Goal: Information Seeking & Learning: Understand process/instructions

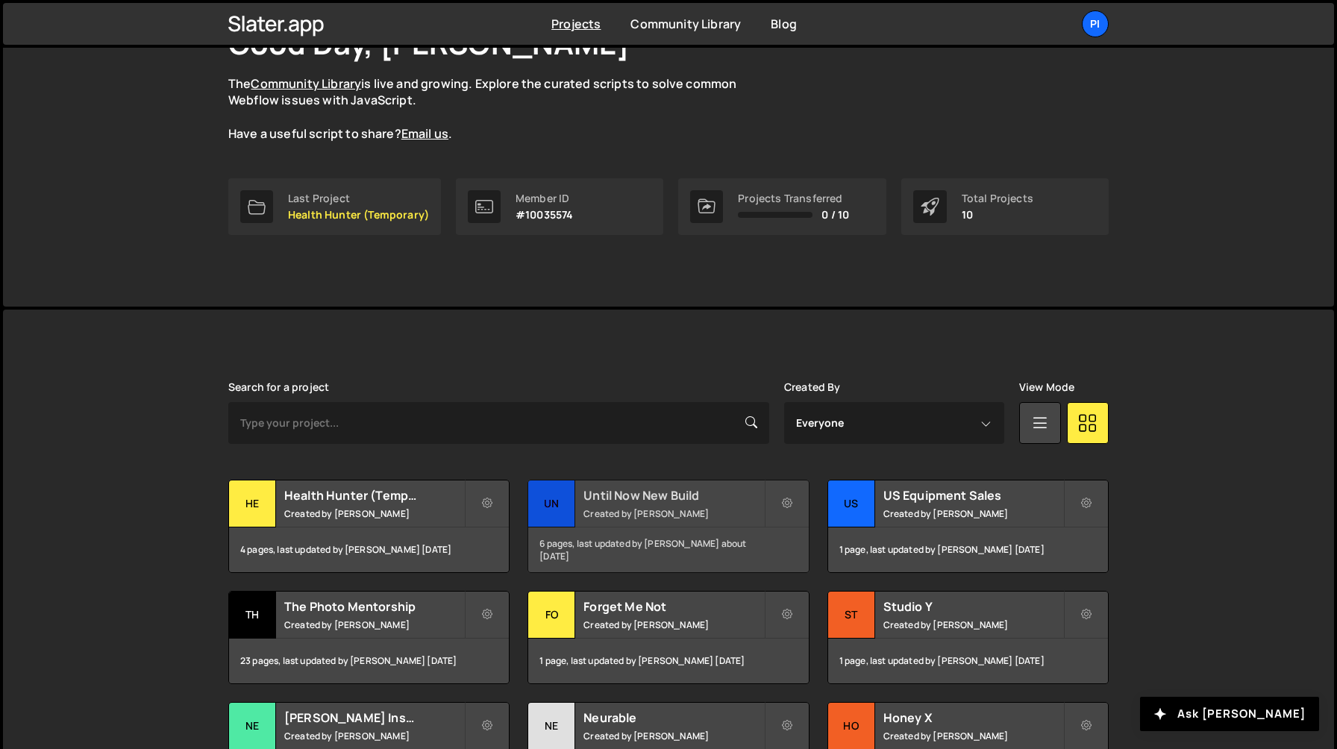
scroll to position [352, 0]
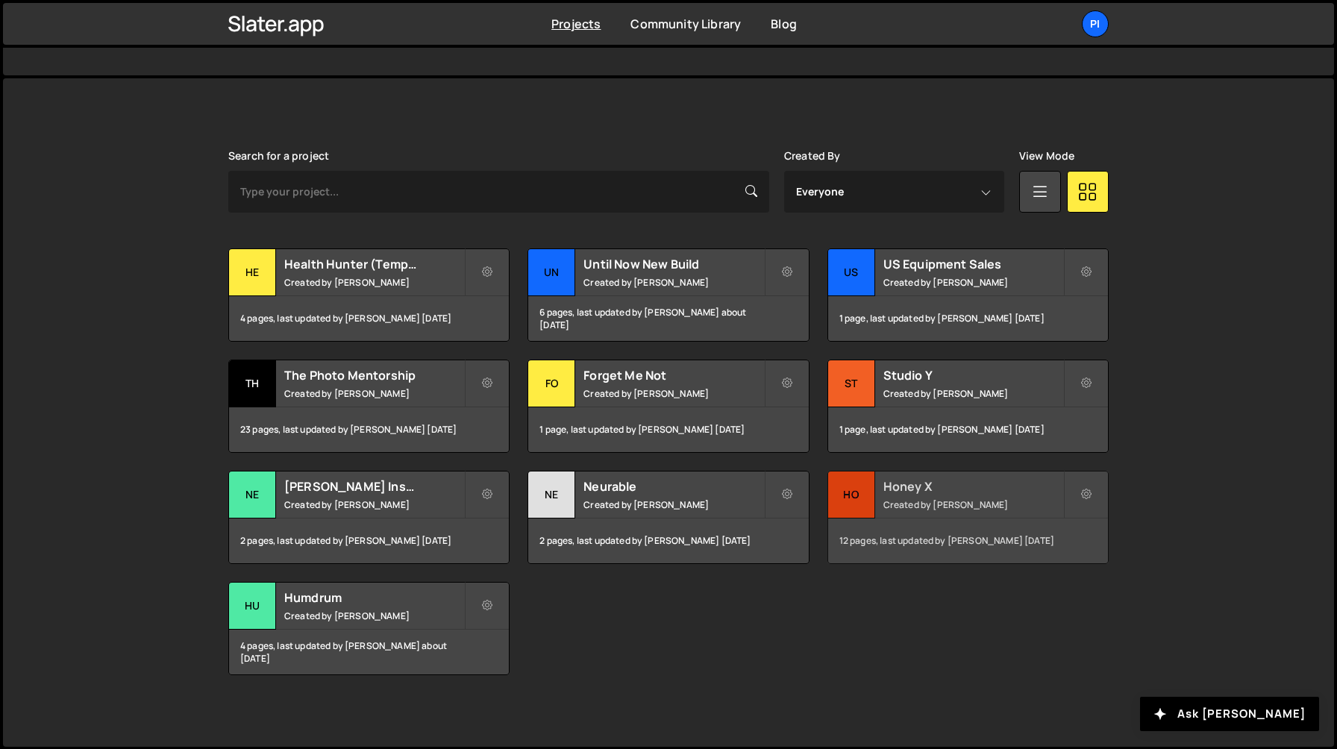
click at [887, 501] on small "Created by [PERSON_NAME]" at bounding box center [973, 504] width 180 height 13
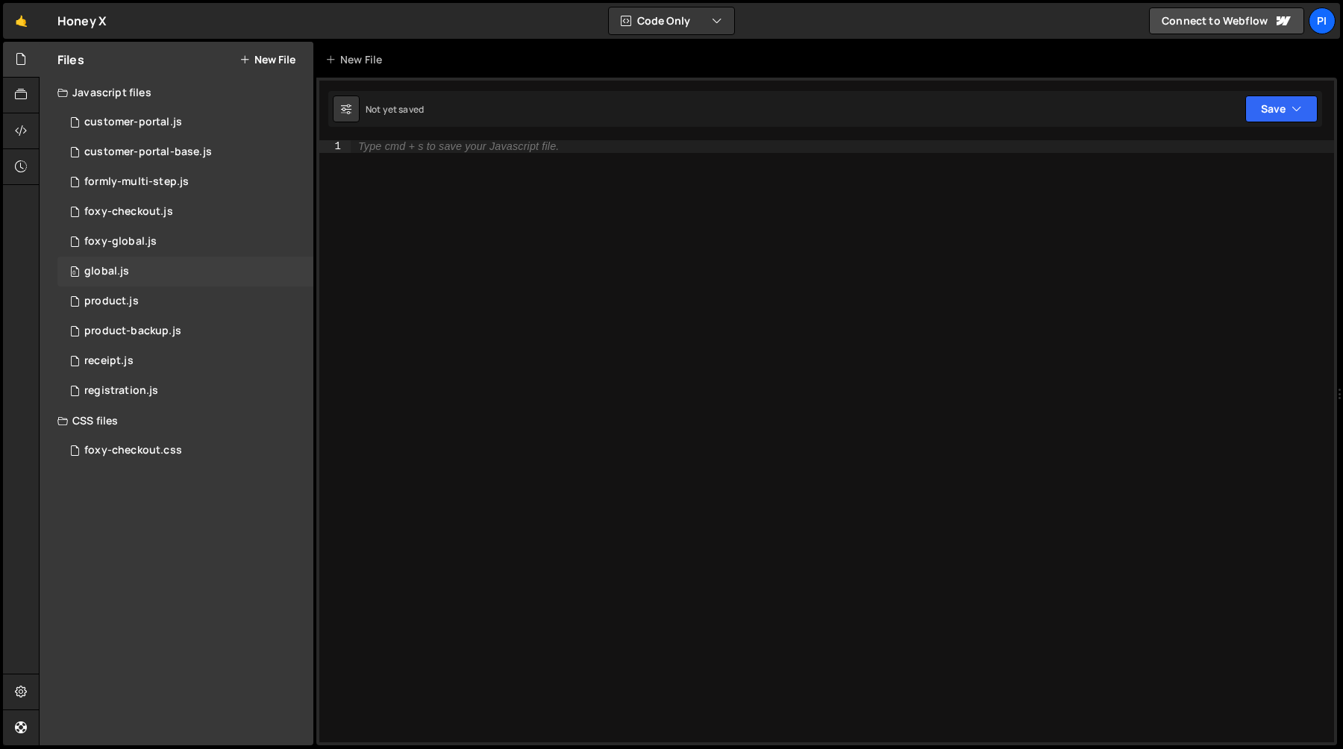
click at [107, 278] on div "0 global.js 0" at bounding box center [185, 272] width 256 height 30
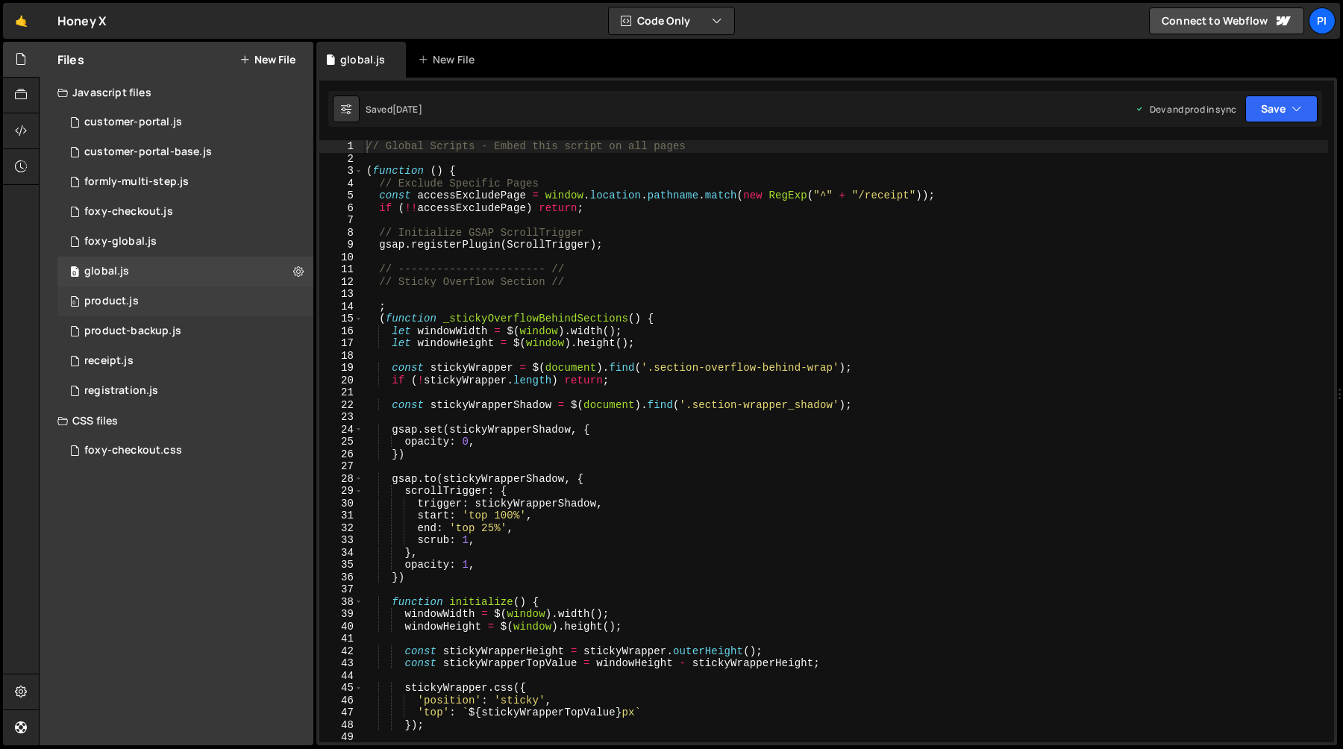
click at [131, 301] on div "product.js" at bounding box center [111, 301] width 54 height 13
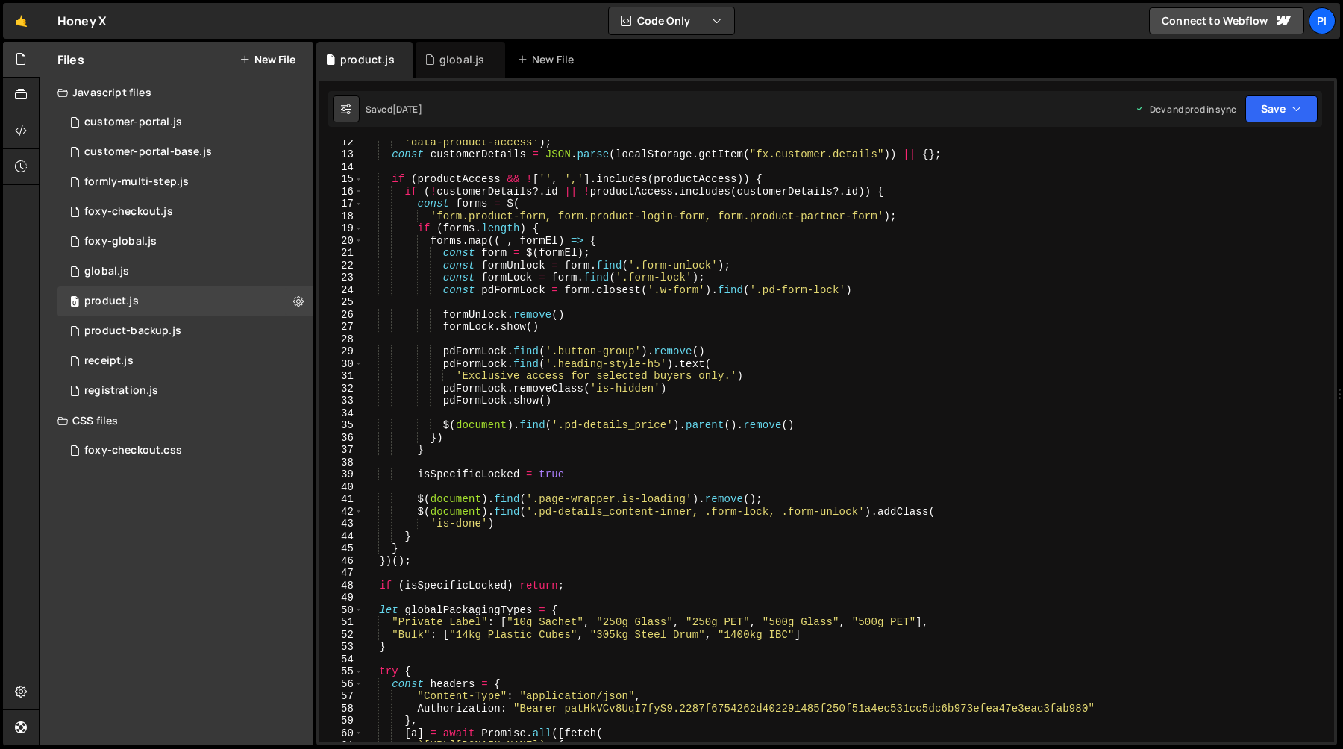
scroll to position [155, 0]
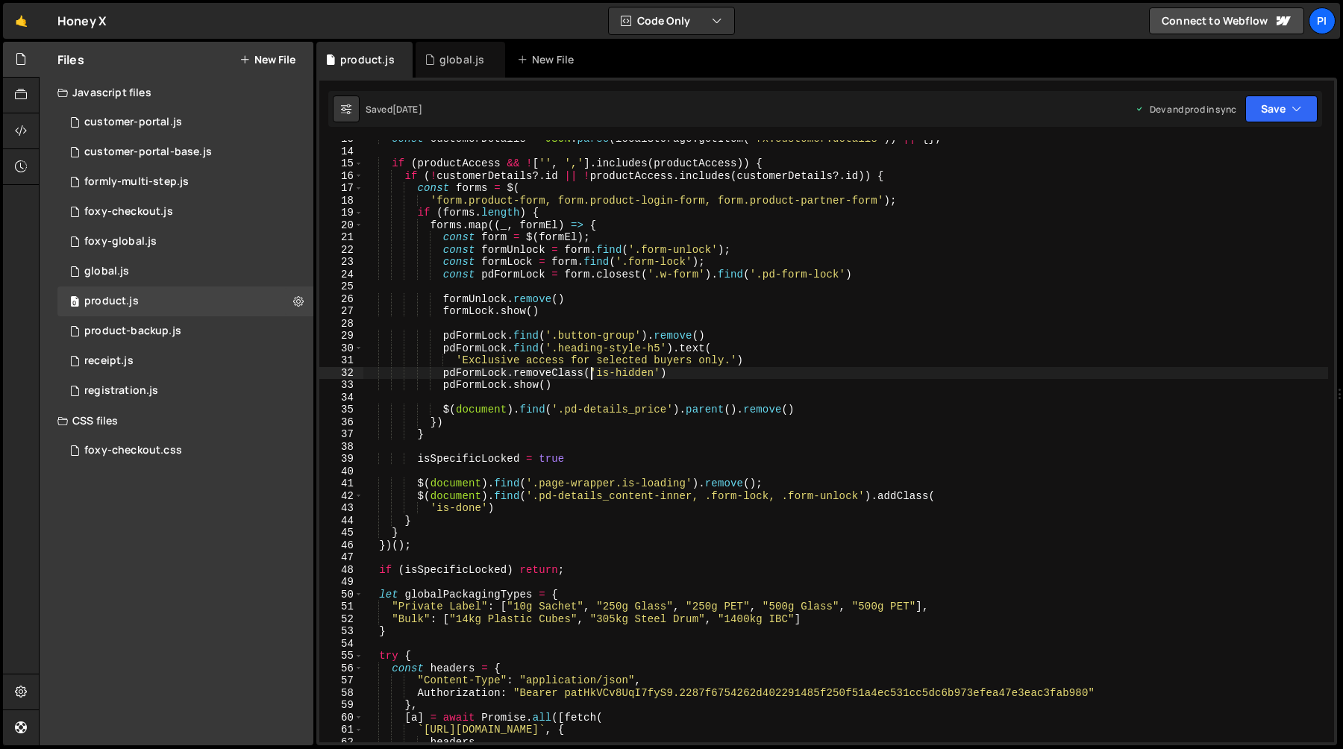
click at [588, 376] on div "const customerDetails = JSON . parse ( localStorage . getItem ( "fx.customer.de…" at bounding box center [845, 446] width 964 height 627
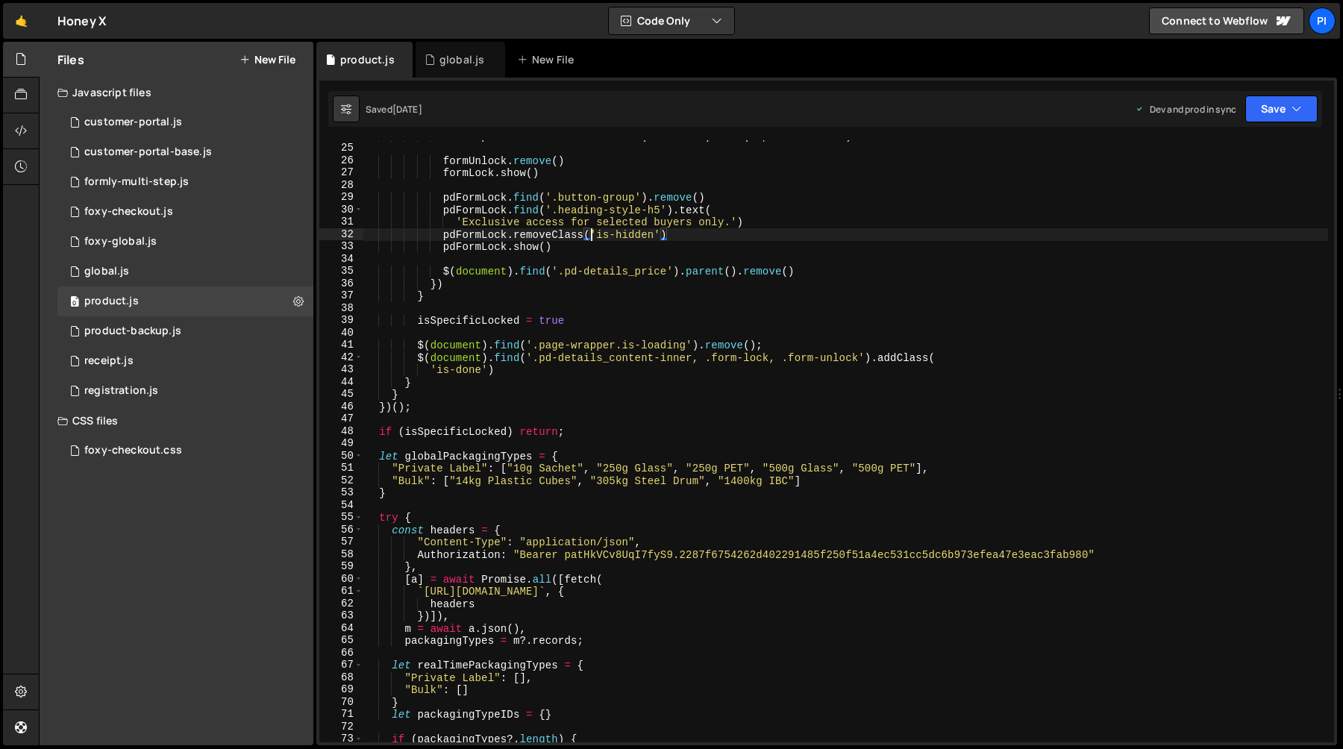
scroll to position [299, 0]
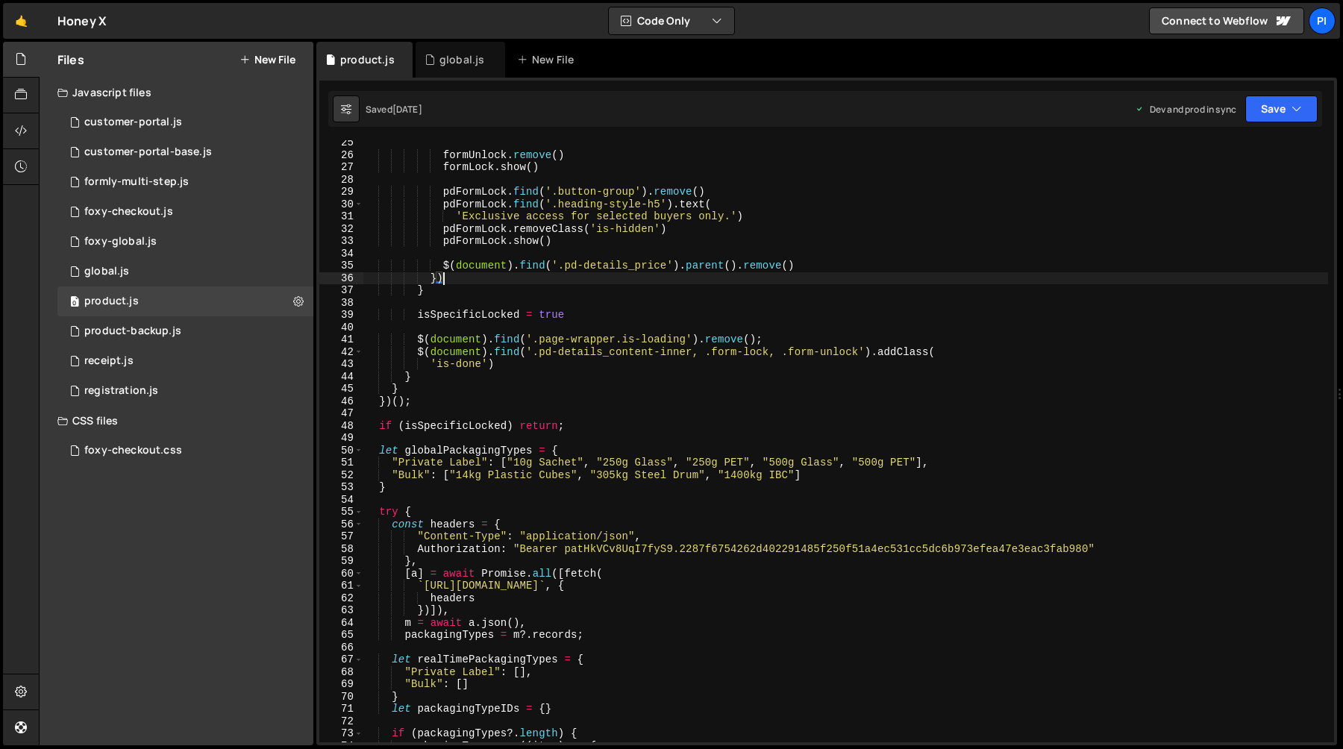
click at [599, 281] on div "formUnlock . remove ( ) formLock . show ( ) pdFormLock . find ( '.button-group'…" at bounding box center [845, 449] width 964 height 627
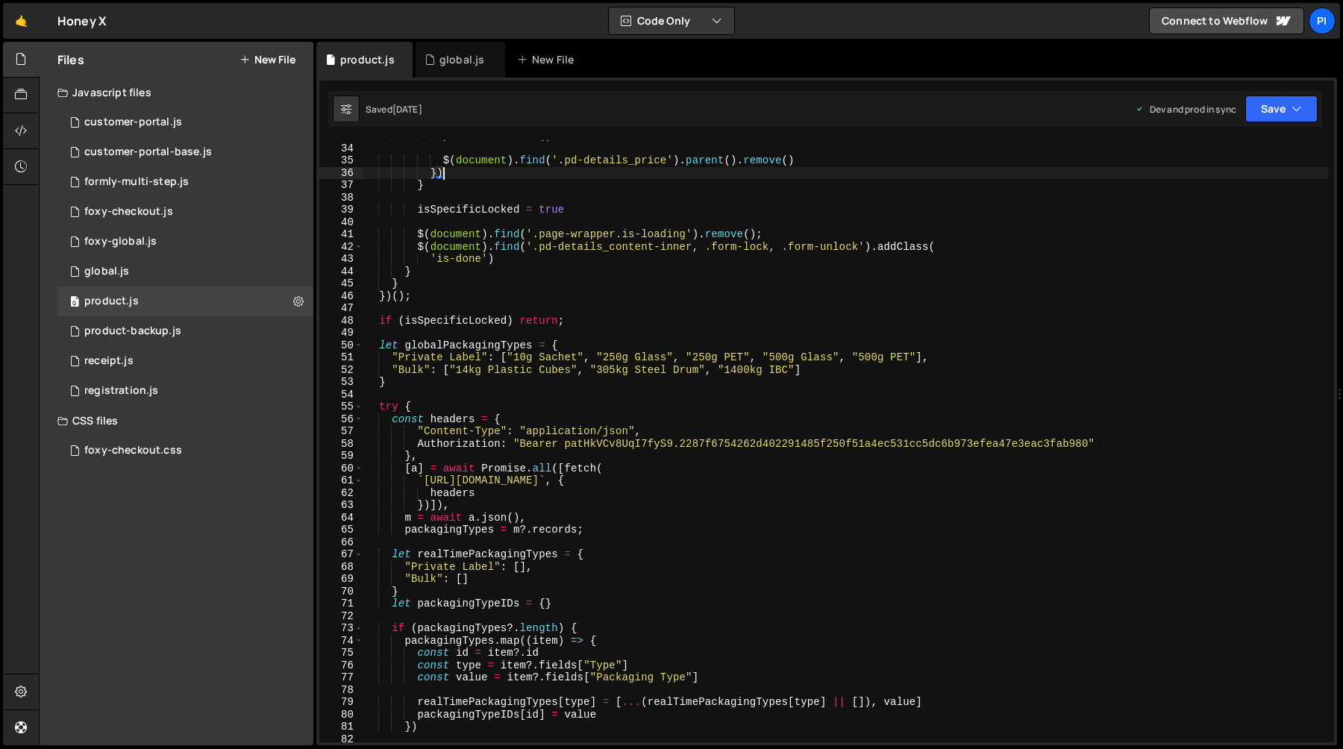
scroll to position [412, 0]
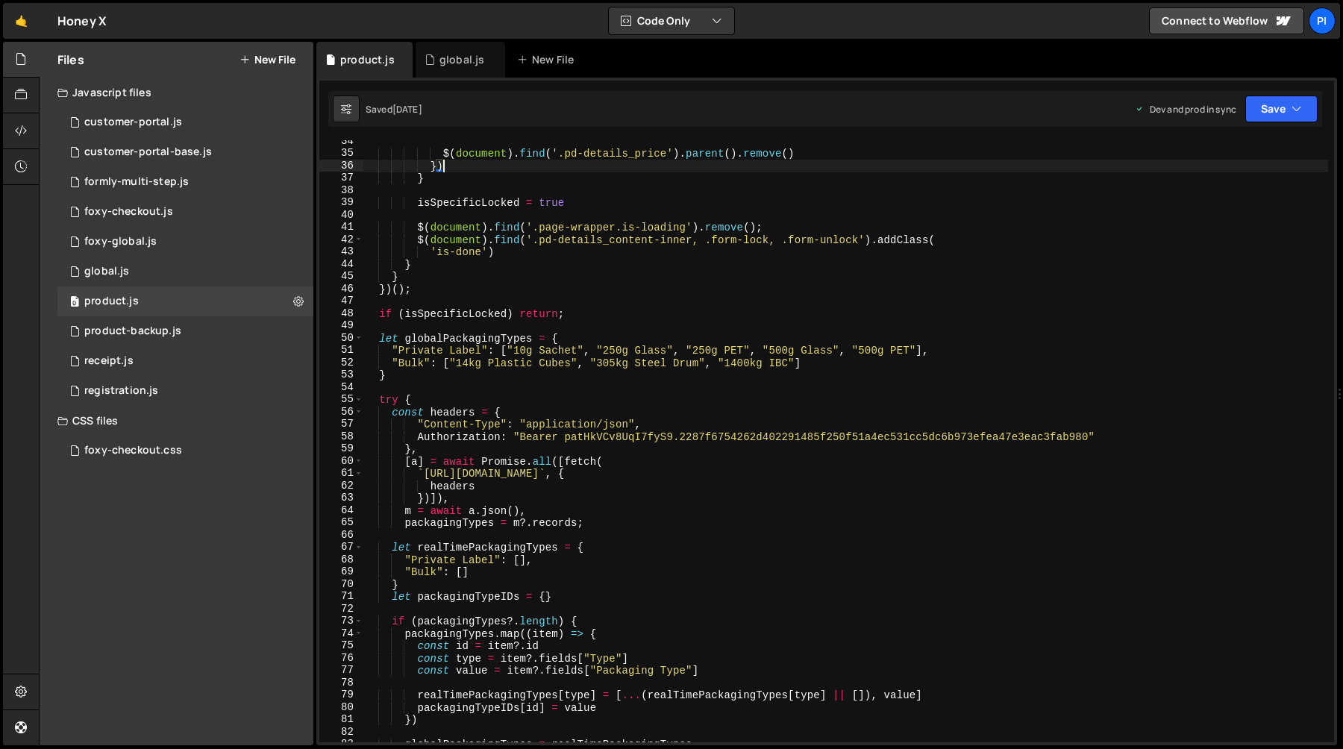
click at [425, 479] on div "$ ( document ) . find ( '.pd-details_price' ) . parent ( ) . remove ( ) }) } is…" at bounding box center [845, 448] width 964 height 627
click at [583, 475] on div "$ ( document ) . find ( '.pd-details_price' ) . parent ( ) . remove ( ) }) } is…" at bounding box center [845, 448] width 964 height 627
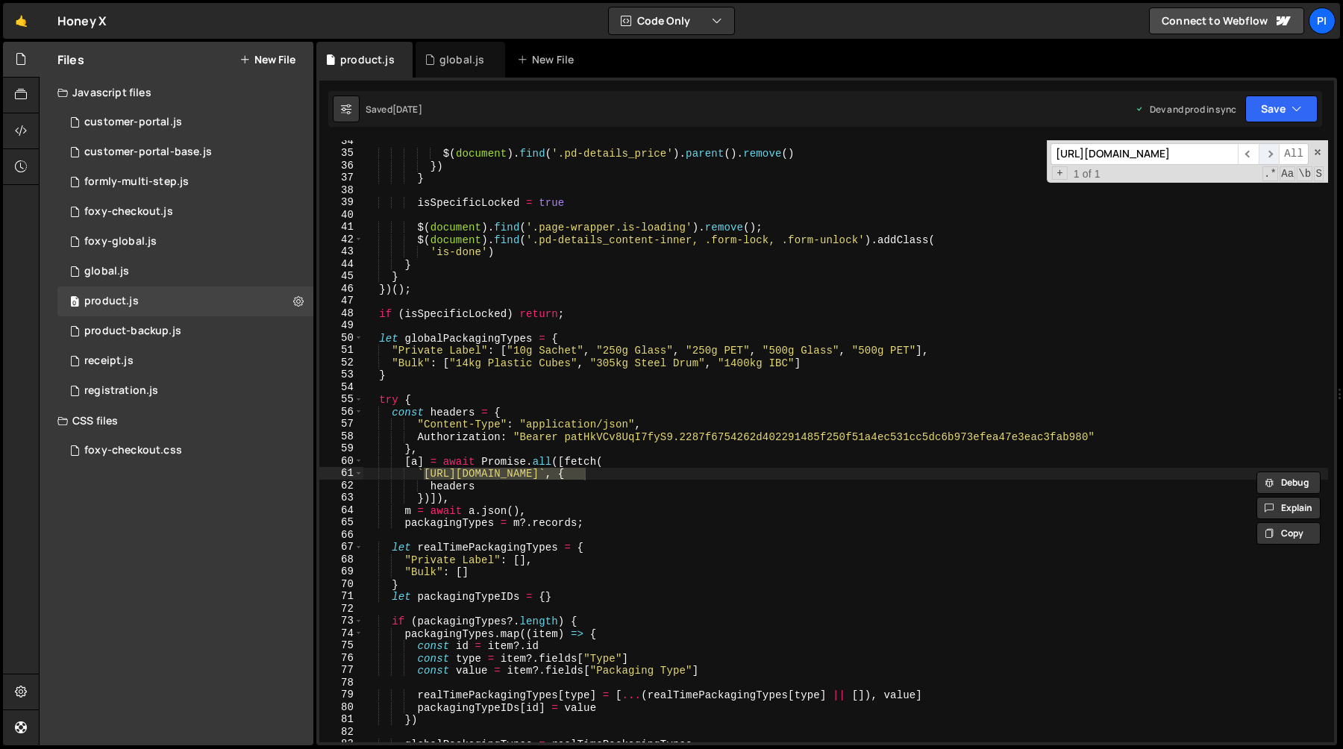
click at [1272, 158] on span "​" at bounding box center [1268, 154] width 21 height 22
type textarea ""Private Label": ["10g Sachet", "250g Glass", "250g PET", "500g Glass", "500g P…"
click at [562, 351] on div "$ ( document ) . find ( '.pd-details_price' ) . parent ( ) . remove ( ) }) } is…" at bounding box center [845, 448] width 964 height 627
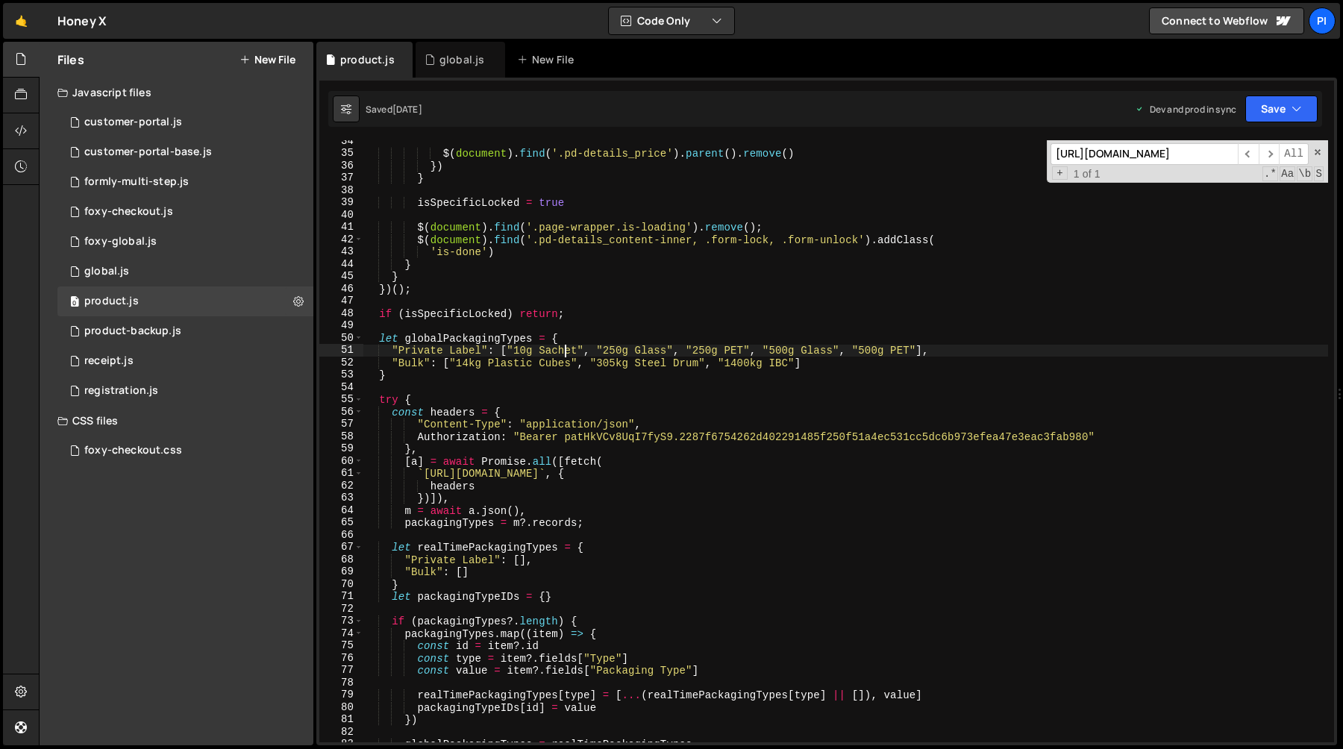
click at [1106, 151] on input "https://api.airtable.com/" at bounding box center [1143, 154] width 187 height 22
click at [450, 71] on div "global.js" at bounding box center [460, 60] width 90 height 36
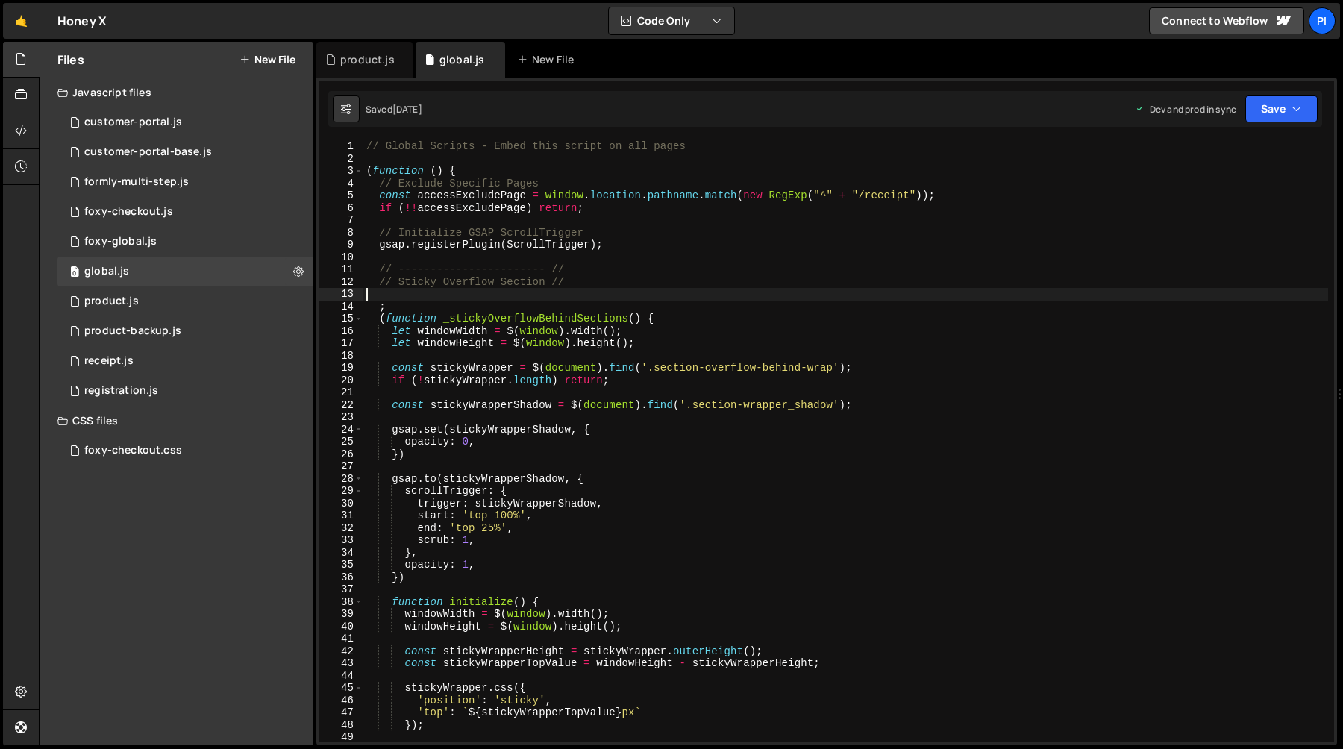
click at [530, 295] on div "// Global Scripts - Embed this script on all pages ( function ( ) { // Exclude …" at bounding box center [845, 453] width 964 height 627
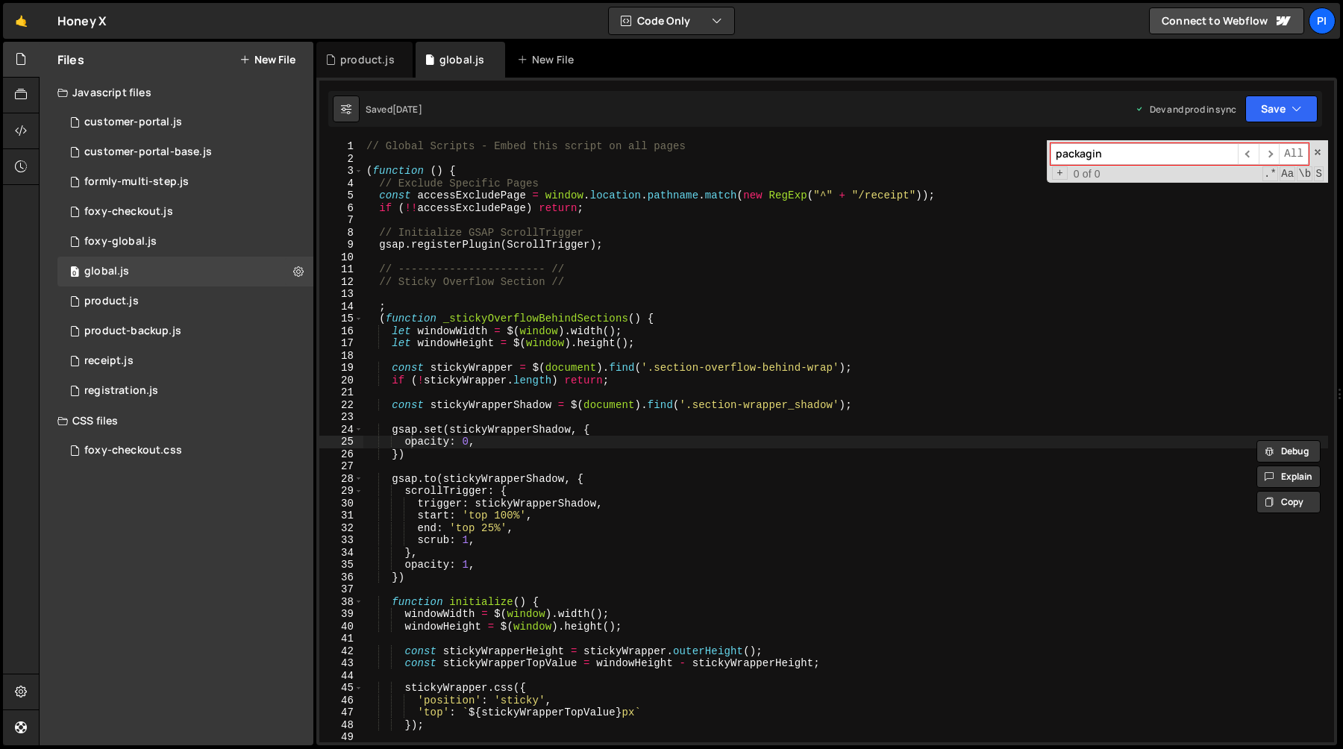
type input "packaging"
click at [168, 310] on div "0 product.js 0" at bounding box center [185, 301] width 256 height 30
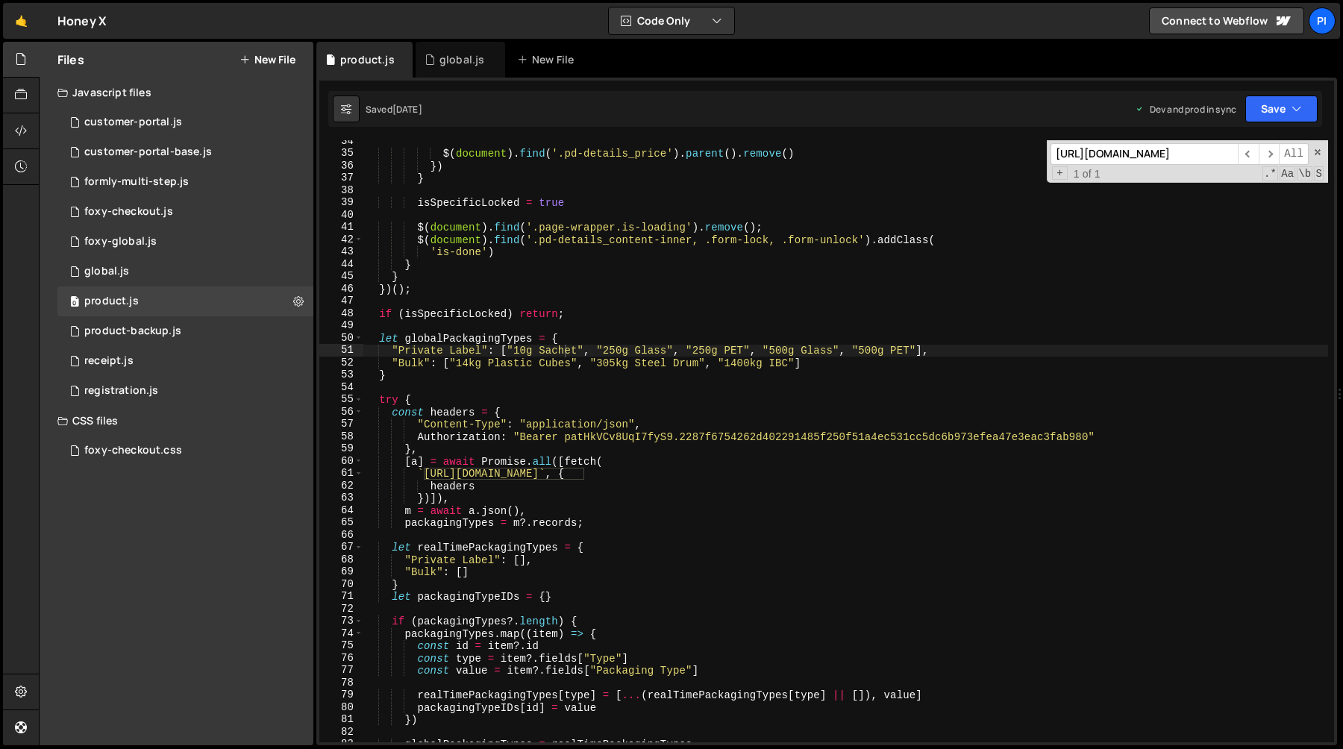
click at [1141, 154] on input "https://api.airtable.com/" at bounding box center [1143, 154] width 187 height 22
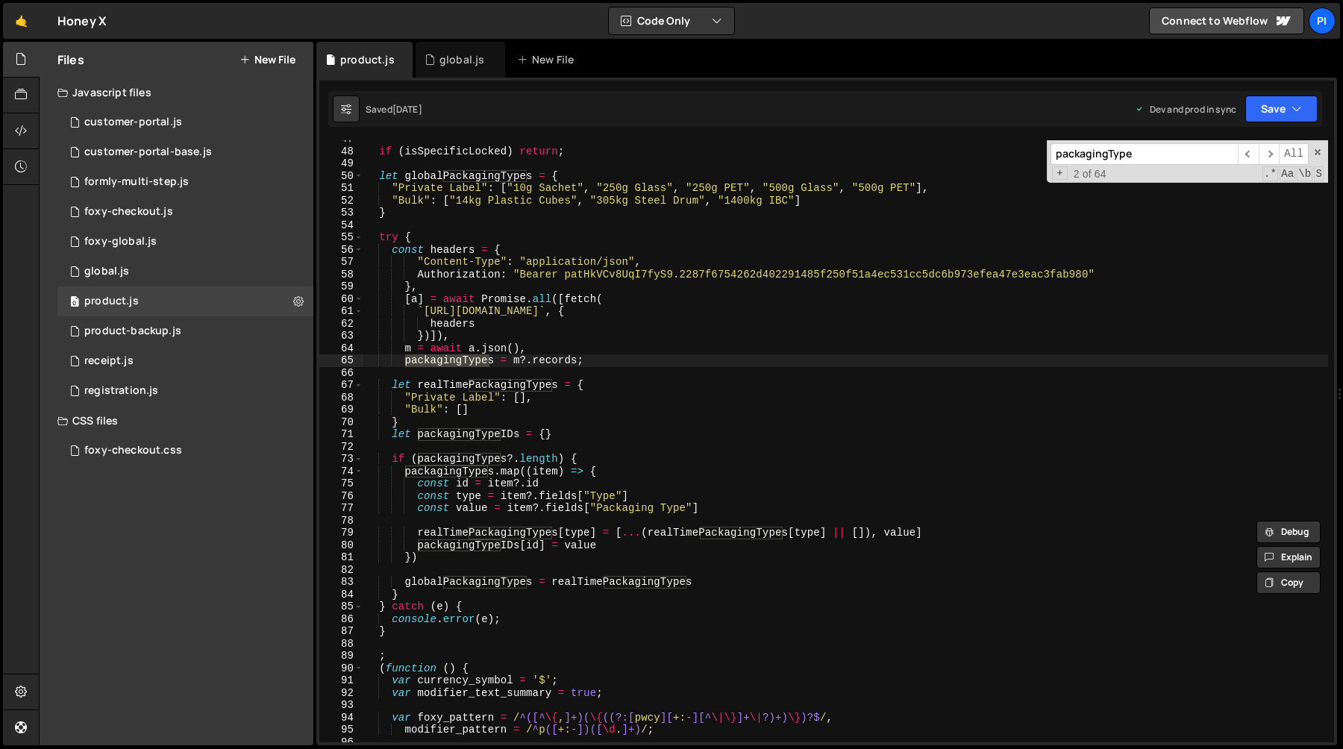
scroll to position [575, 0]
type input "packagingType"
click at [722, 312] on div "if ( isSpecificLocked ) return ; let globalPackagingTypes = { "Private Label" :…" at bounding box center [845, 444] width 964 height 627
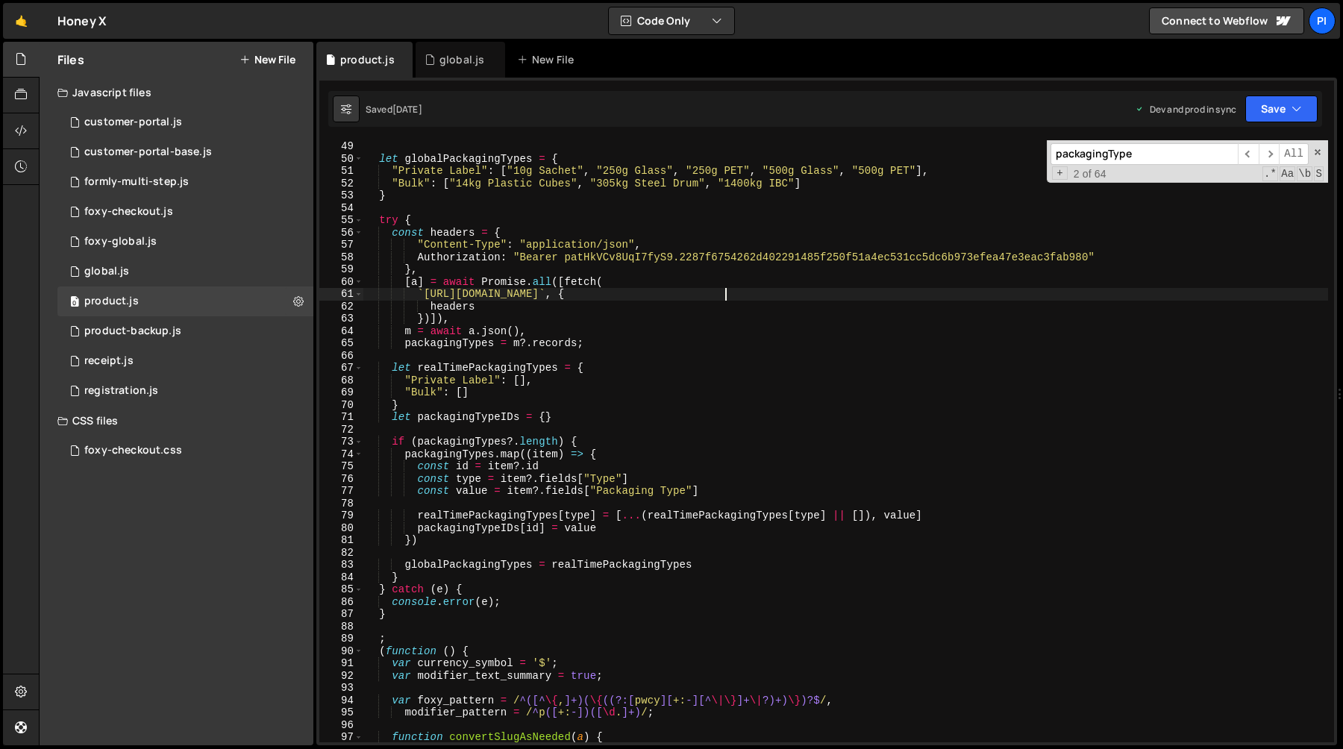
scroll to position [590, 0]
click at [378, 223] on div "if ( isSpecificLocked ) return ; let globalPackagingTypes = { "Private Label" :…" at bounding box center [845, 442] width 964 height 627
click at [410, 617] on div "if ( isSpecificLocked ) return ; let globalPackagingTypes = { "Private Label" :…" at bounding box center [845, 442] width 964 height 627
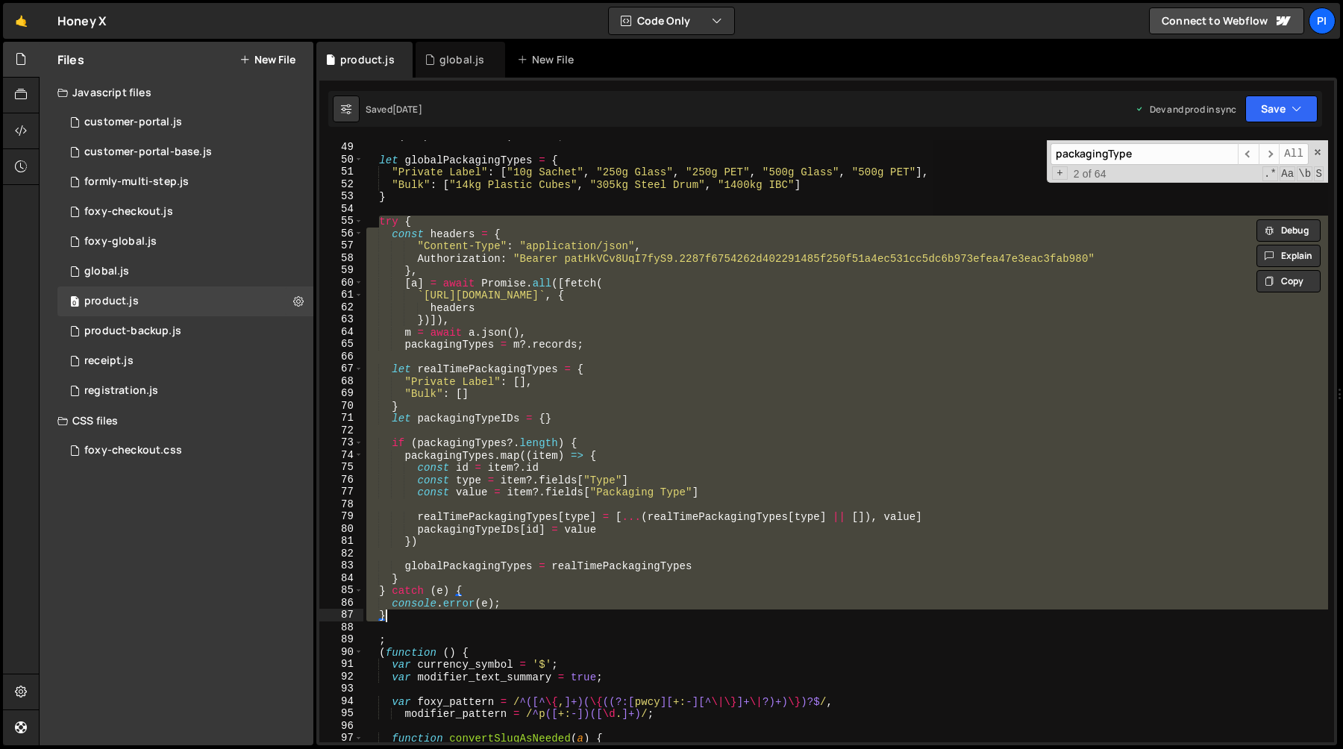
click at [457, 280] on div "if ( isSpecificLocked ) return ; let globalPackagingTypes = { "Private Label" :…" at bounding box center [845, 441] width 964 height 602
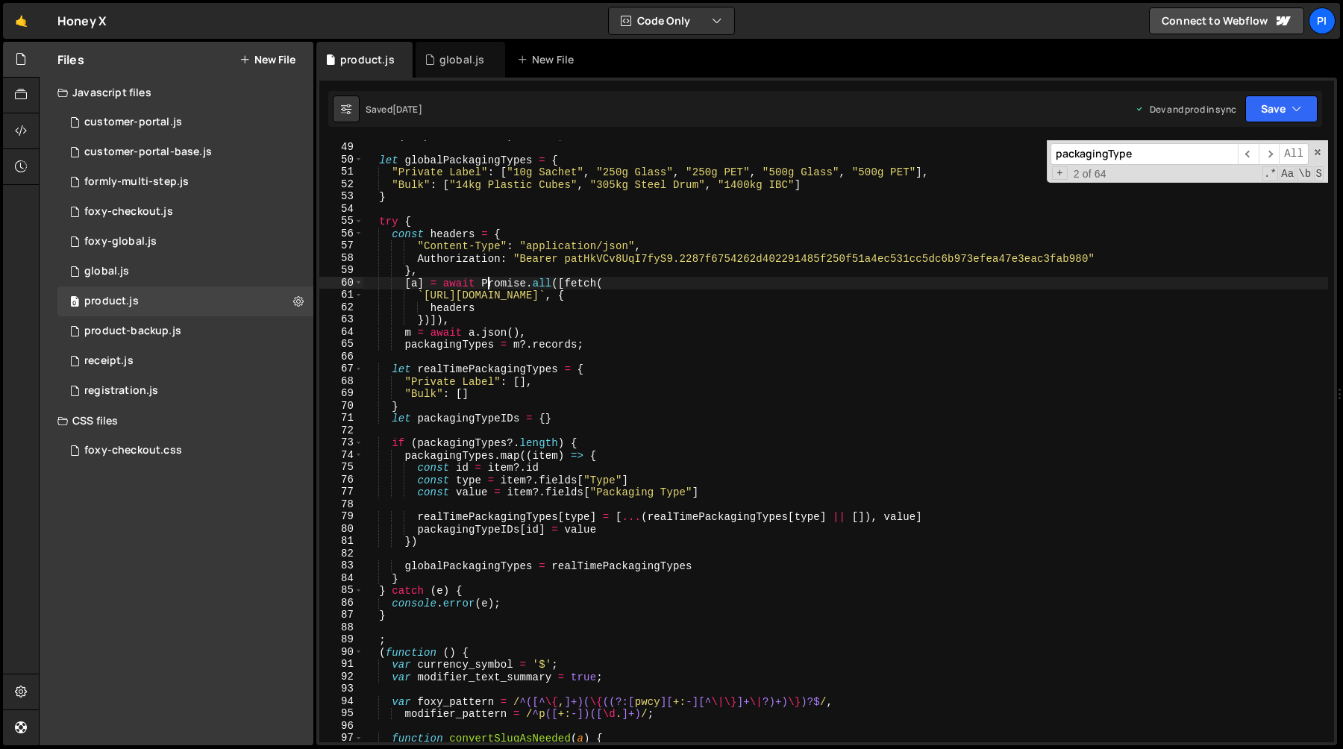
click at [489, 277] on div "if ( isSpecificLocked ) return ; let globalPackagingTypes = { "Private Label" :…" at bounding box center [845, 442] width 964 height 627
click at [505, 286] on div "if ( isSpecificLocked ) return ; let globalPackagingTypes = { "Private Label" :…" at bounding box center [845, 442] width 964 height 627
click at [470, 339] on div "if ( isSpecificLocked ) return ; let globalPackagingTypes = { "Private Label" :…" at bounding box center [845, 442] width 964 height 627
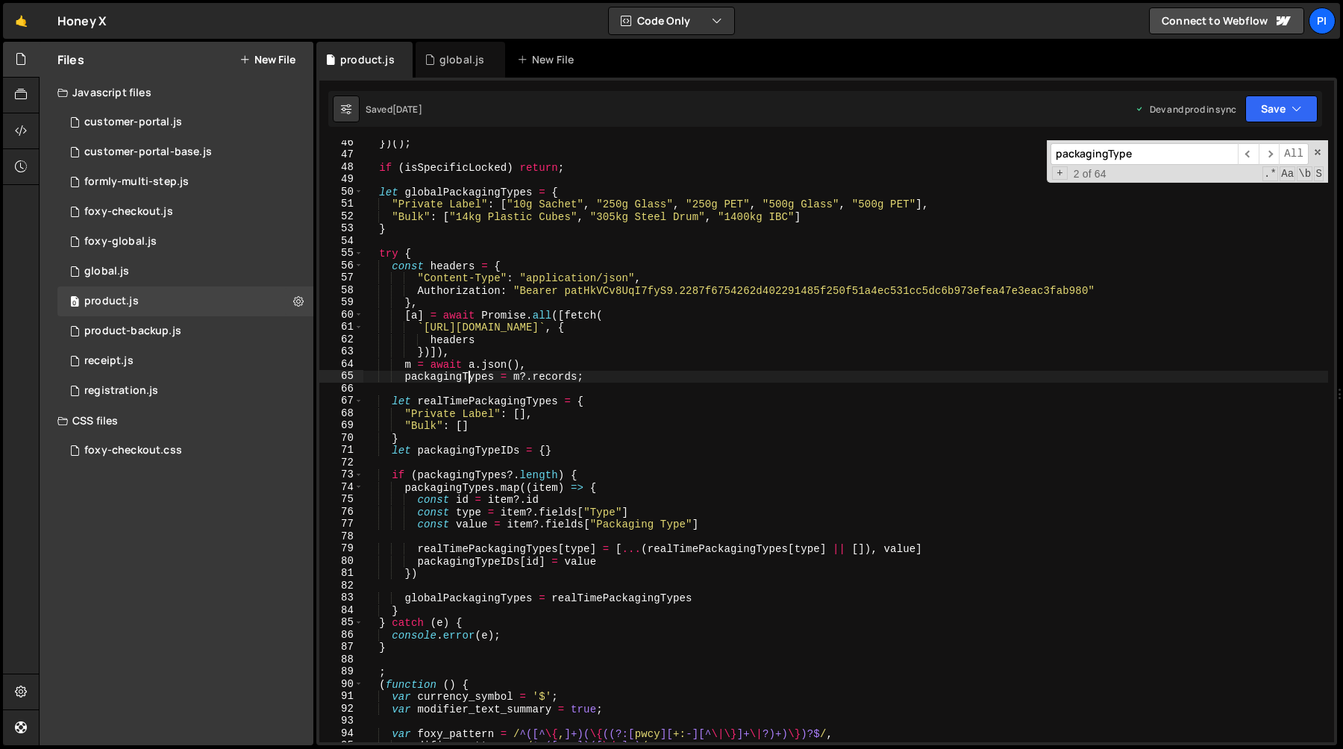
scroll to position [530, 0]
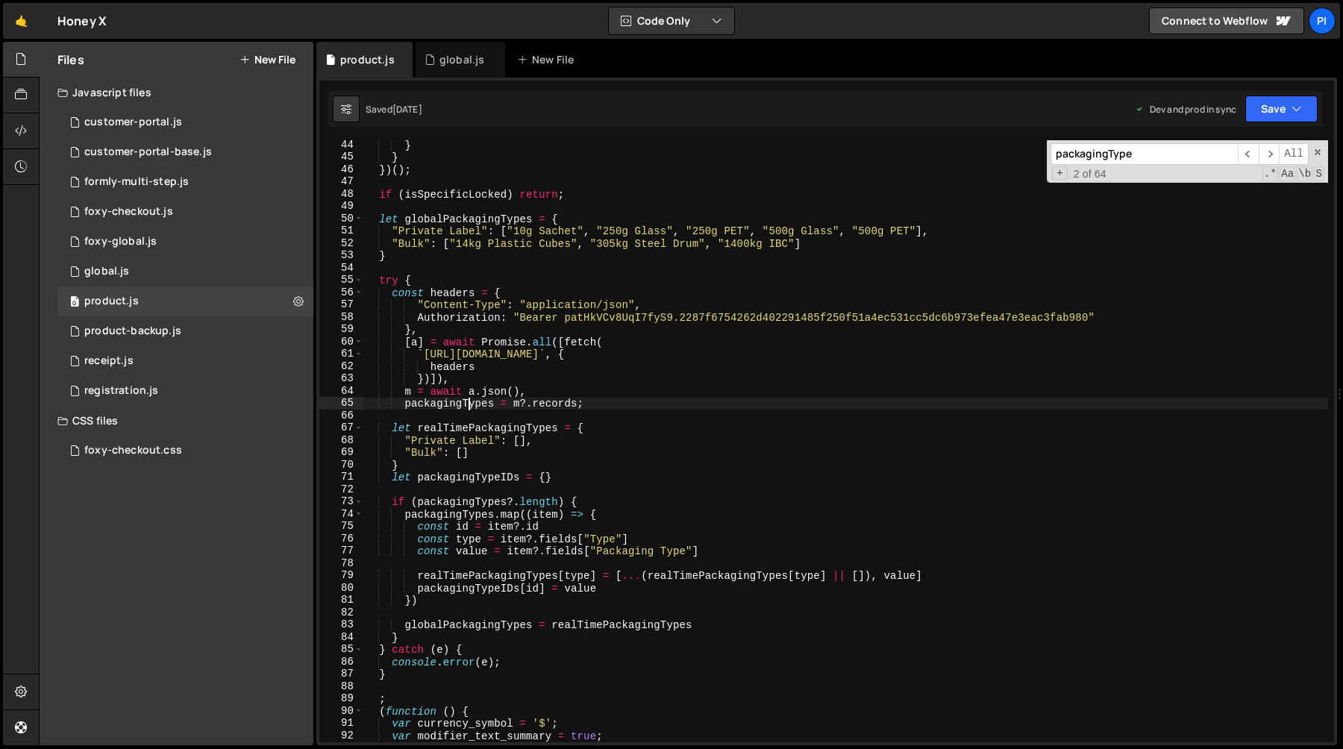
click at [675, 319] on div "} } }) ( ) ; if ( isSpecificLocked ) return ; let globalPackagingTypes = { "Pri…" at bounding box center [845, 452] width 964 height 627
type textarea "Authorization: "Bearer patHkVCv8UqI7fyS9.2287f6754262d402291485f250f51a4ec531cc…"
click at [675, 319] on div "} } }) ( ) ; if ( isSpecificLocked ) return ; let globalPackagingTypes = { "Pri…" at bounding box center [845, 452] width 964 height 627
type input "patHkVCv8UqI7fyS9"
click at [375, 278] on div "} } }) ( ) ; if ( isSpecificLocked ) return ; let globalPackagingTypes = { "Pri…" at bounding box center [845, 452] width 964 height 627
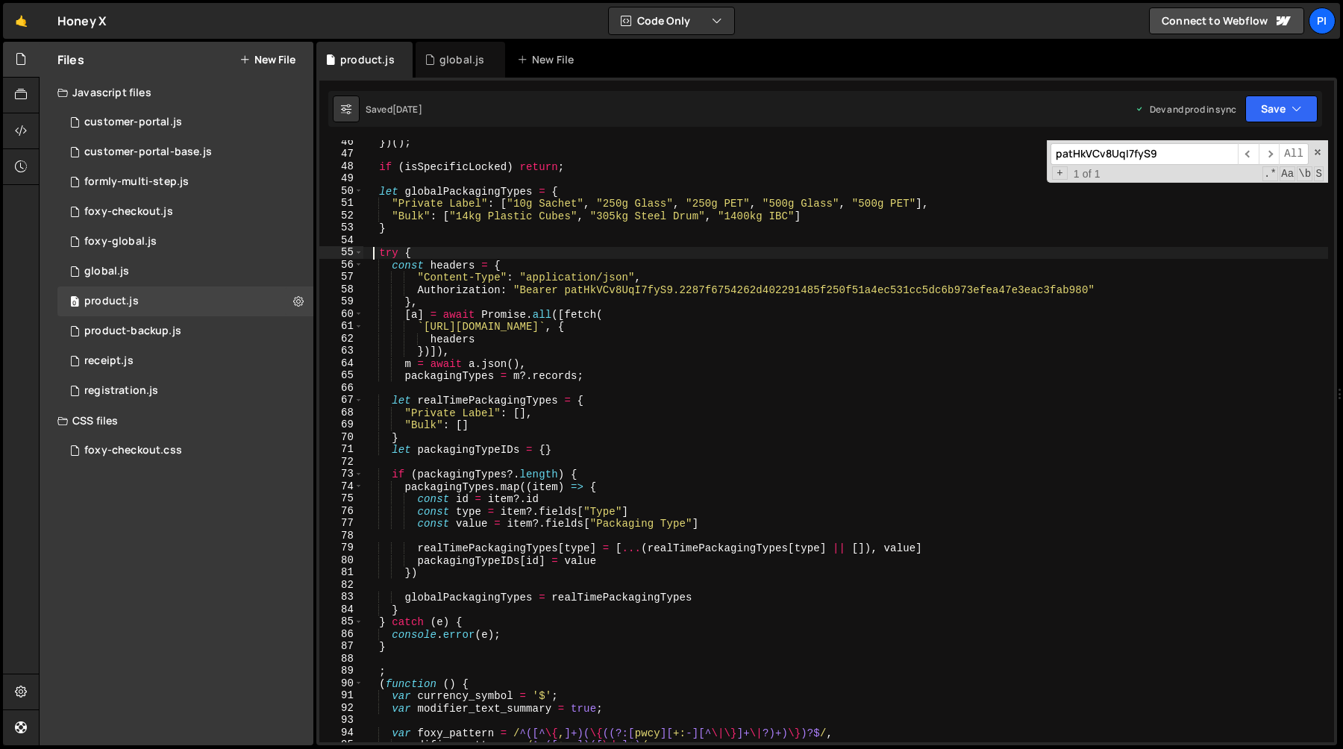
scroll to position [659, 0]
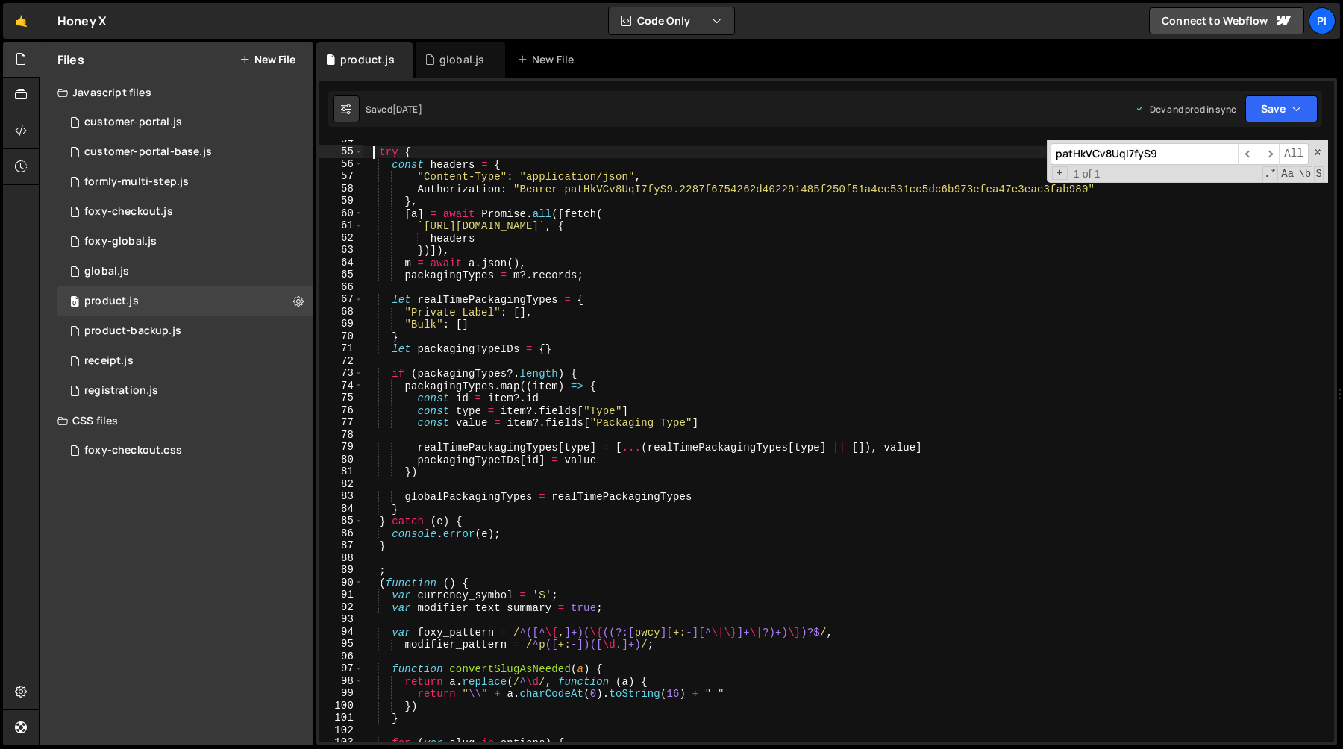
click at [402, 546] on div "try { const headers = { "Content-Type" : "application/json" , Authorization : "…" at bounding box center [845, 447] width 964 height 627
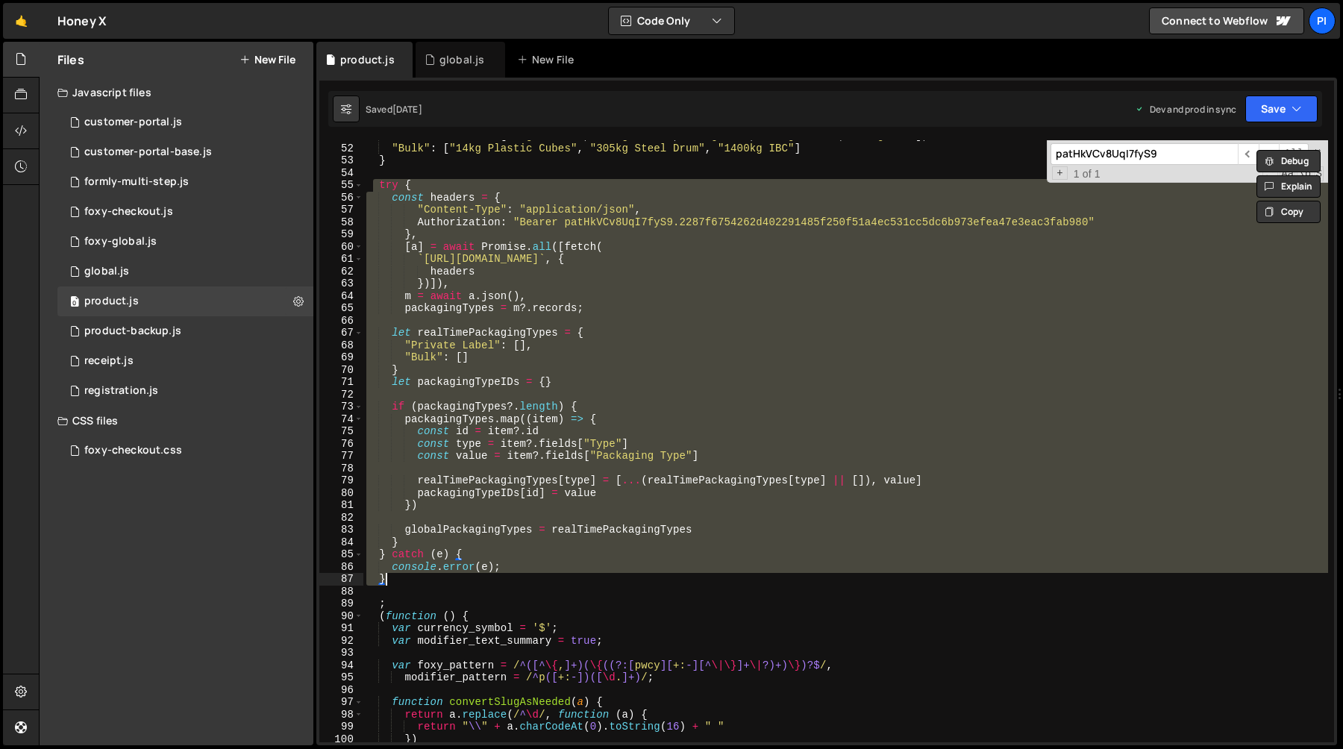
scroll to position [643, 0]
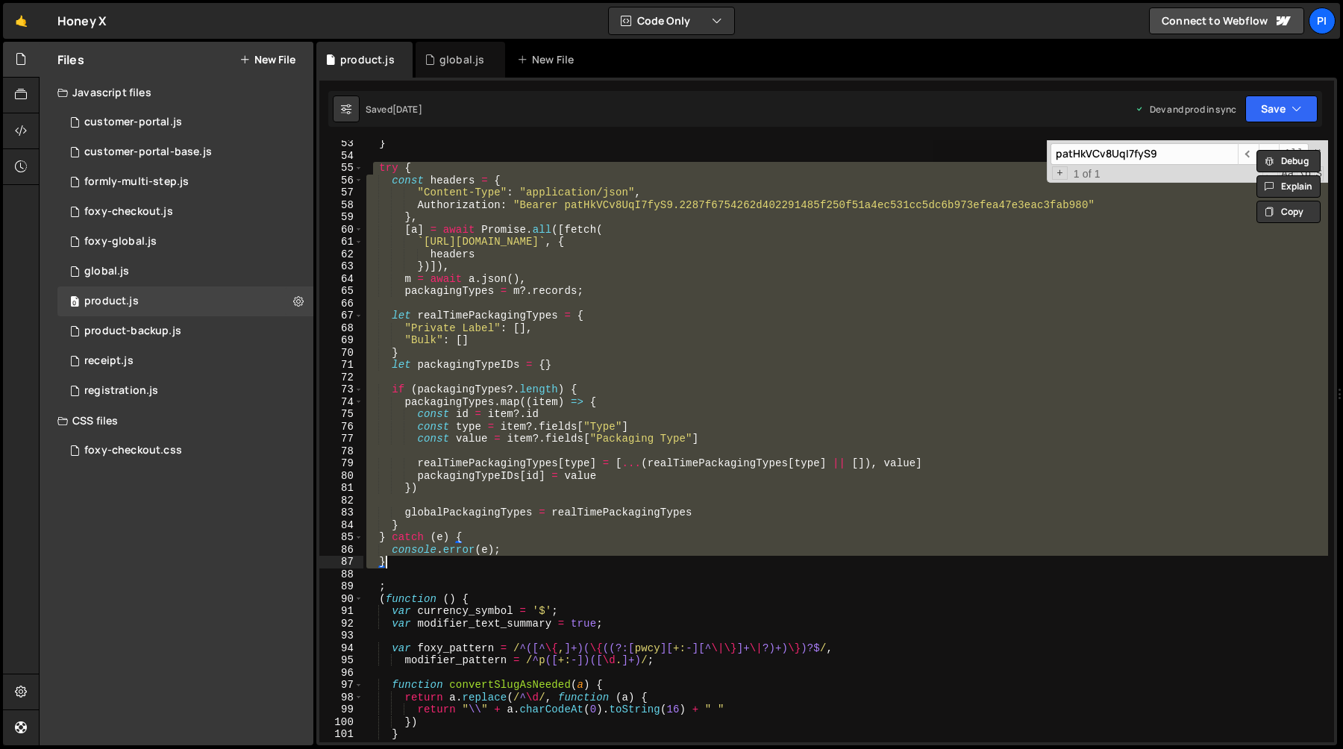
click at [429, 404] on div "} try { const headers = { "Content-Type" : "application/json" , Authorization :…" at bounding box center [845, 441] width 964 height 602
type textarea "packagingTypes.map((item) => {"
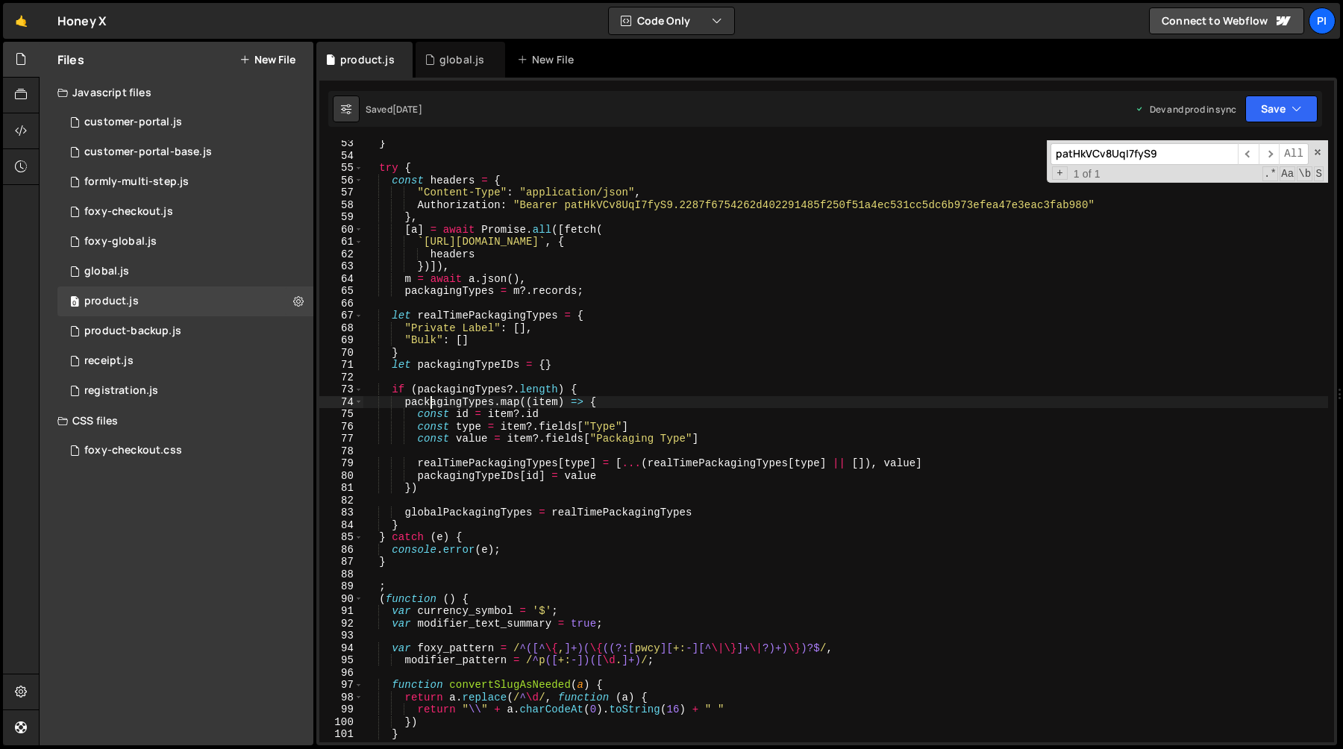
click at [429, 404] on div "} try { const headers = { "Content-Type" : "application/json" , Authorization :…" at bounding box center [845, 450] width 964 height 627
click at [466, 406] on div "} try { const headers = { "Content-Type" : "application/json" , Authorization :…" at bounding box center [845, 441] width 964 height 602
click at [466, 406] on div "} try { const headers = { "Content-Type" : "application/json" , Authorization :…" at bounding box center [845, 450] width 964 height 627
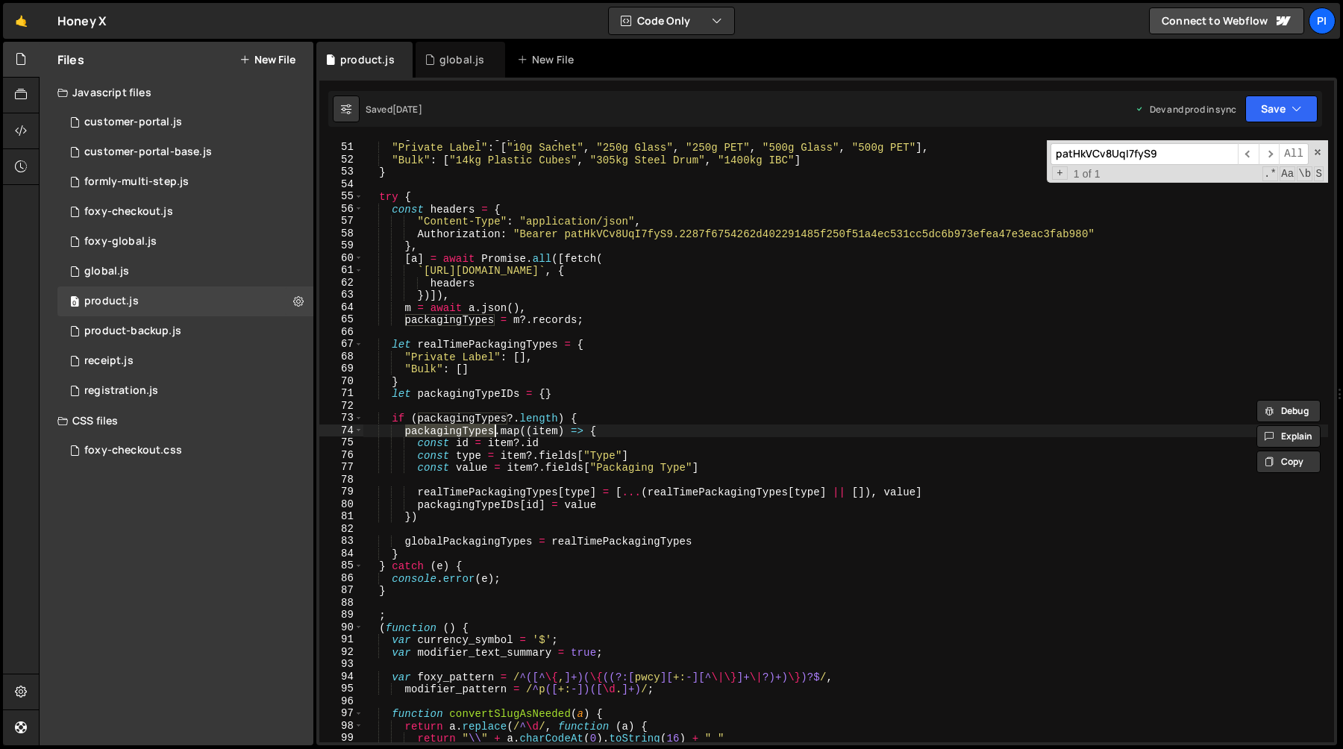
scroll to position [615, 0]
type input "packagingTypes"
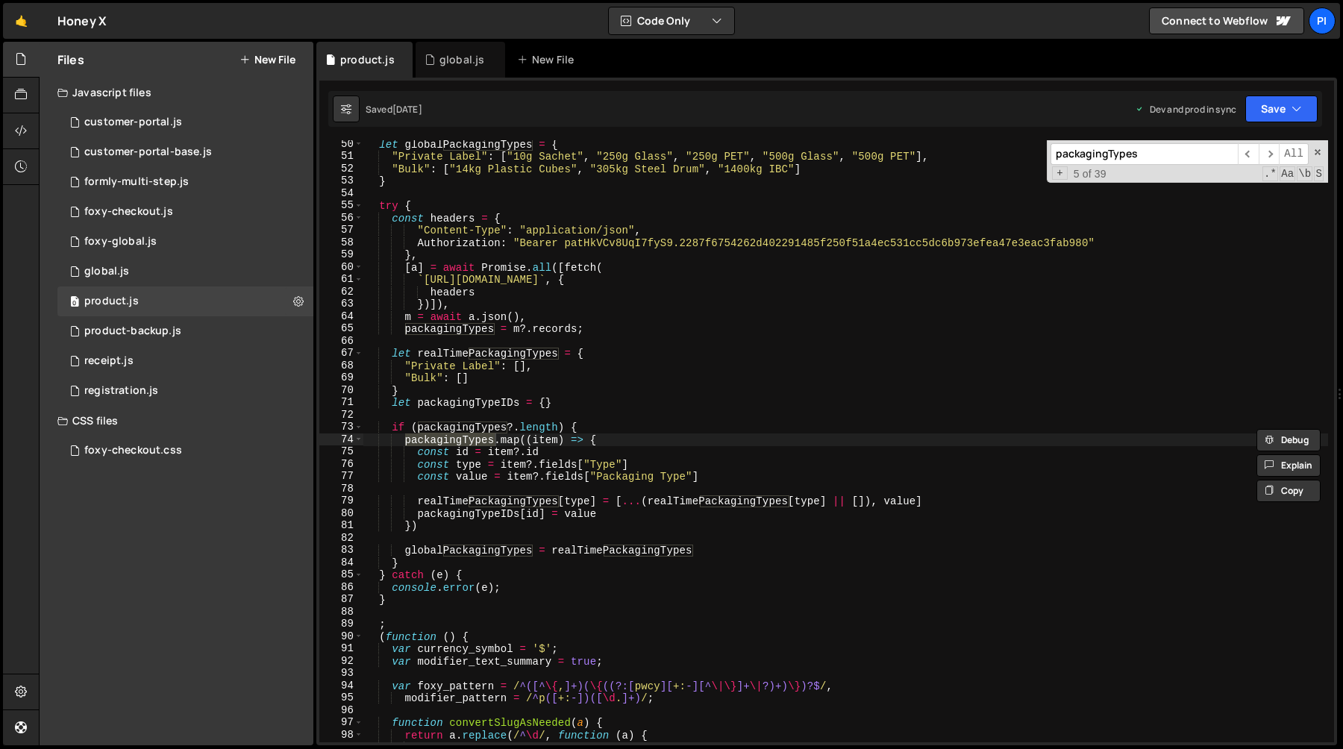
scroll to position [606, 0]
click at [471, 502] on div "let globalPackagingTypes = { "Private Label" : [ "10g Sachet" , "250g Glass" , …" at bounding box center [845, 451] width 964 height 627
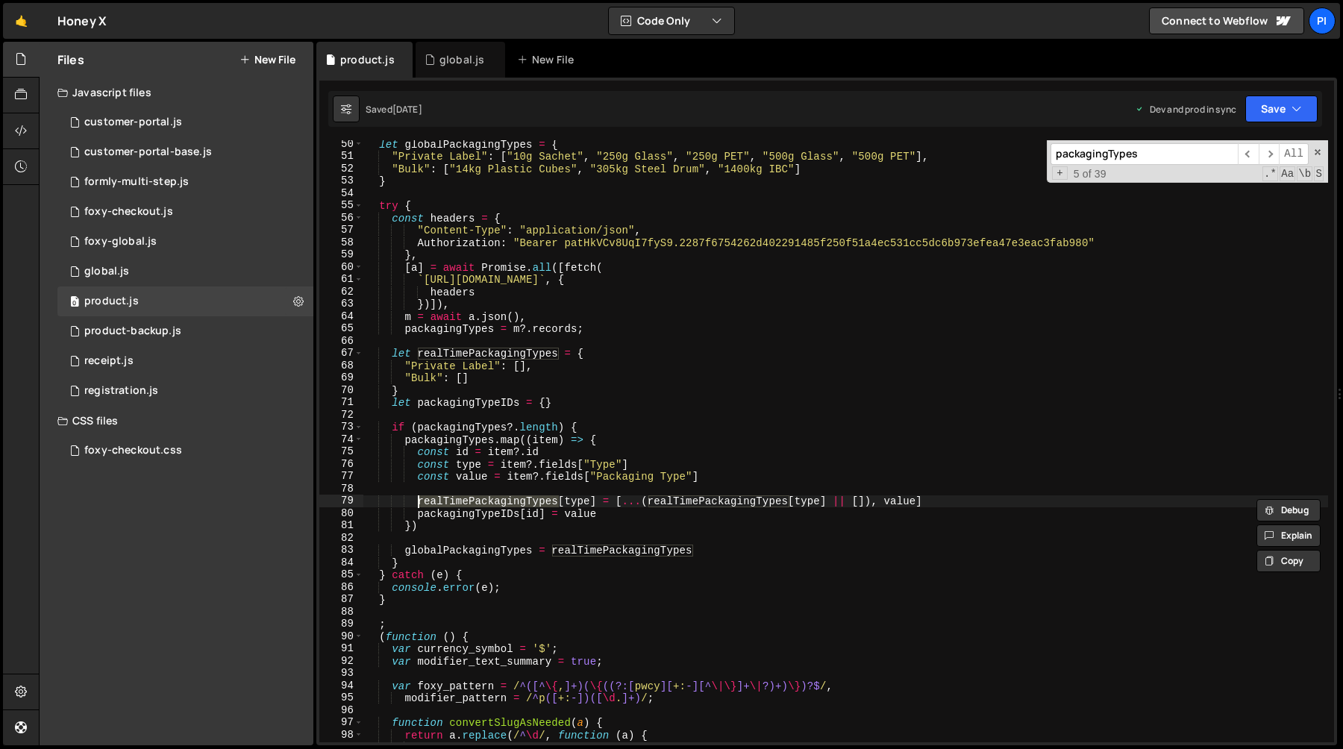
click at [495, 513] on div "let globalPackagingTypes = { "Private Label" : [ "10g Sachet" , "250g Glass" , …" at bounding box center [845, 451] width 964 height 627
type textarea "packagingTypeIDs[id] = value"
click at [495, 513] on div "let globalPackagingTypes = { "Private Label" : [ "10g Sachet" , "250g Glass" , …" at bounding box center [845, 451] width 964 height 627
